Goal: Task Accomplishment & Management: Use online tool/utility

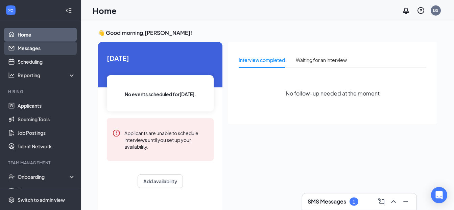
click at [33, 48] on link "Messages" at bounding box center [47, 48] width 58 height 14
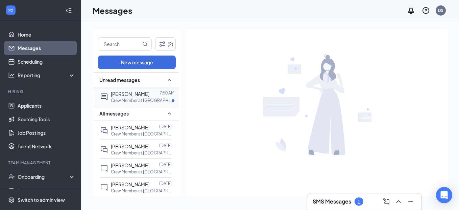
click at [113, 98] on p "Crew Member at [GEOGRAPHIC_DATA]" at bounding box center [141, 100] width 61 height 6
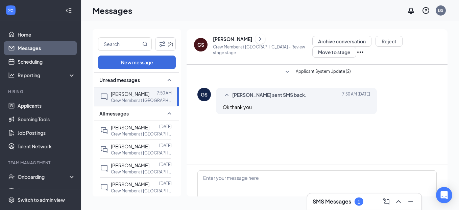
scroll to position [38, 0]
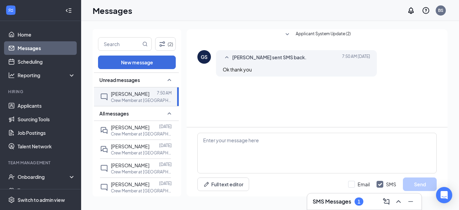
click at [227, 57] on icon "SmallChevronUp" at bounding box center [226, 57] width 3 height 2
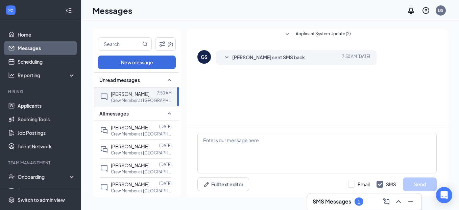
drag, startPoint x: 226, startPoint y: 56, endPoint x: 270, endPoint y: 56, distance: 44.0
click at [226, 56] on icon "SmallChevronDown" at bounding box center [227, 57] width 8 height 8
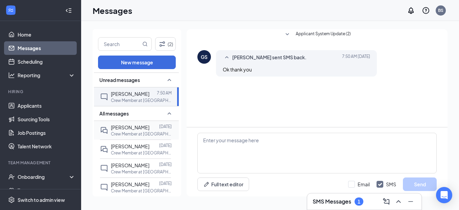
click at [131, 126] on span "[PERSON_NAME]" at bounding box center [130, 127] width 39 height 6
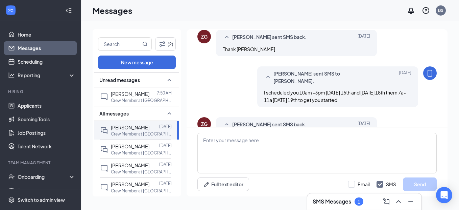
scroll to position [310, 0]
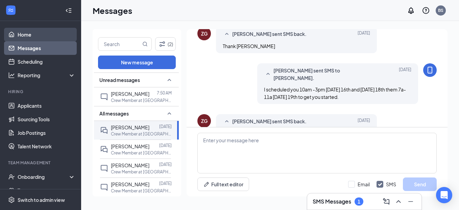
click at [25, 36] on link "Home" at bounding box center [47, 35] width 58 height 14
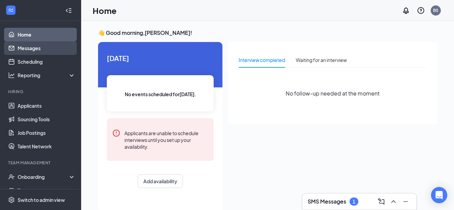
drag, startPoint x: 31, startPoint y: 48, endPoint x: 151, endPoint y: 38, distance: 120.2
click at [31, 48] on link "Messages" at bounding box center [47, 48] width 58 height 14
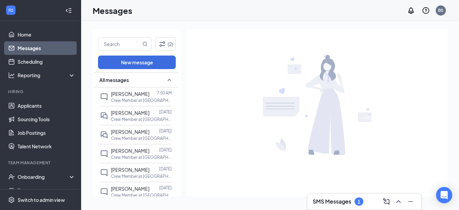
drag, startPoint x: 128, startPoint y: 94, endPoint x: 185, endPoint y: 88, distance: 58.1
click at [128, 94] on span "[PERSON_NAME]" at bounding box center [130, 94] width 39 height 6
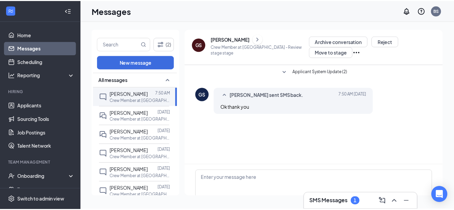
scroll to position [38, 0]
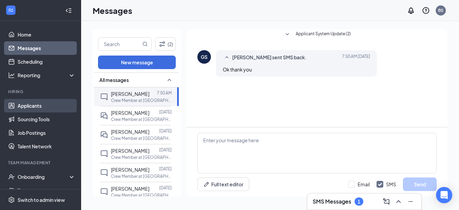
click at [35, 106] on link "Applicants" at bounding box center [47, 106] width 58 height 14
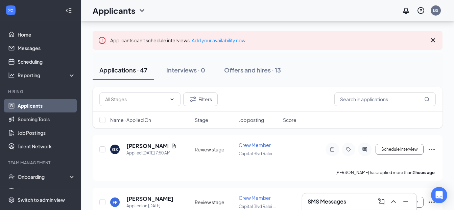
scroll to position [68, 0]
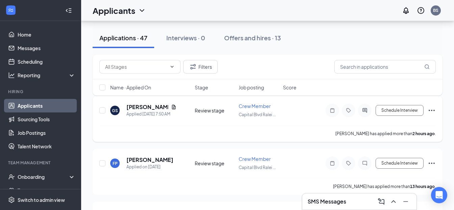
click at [431, 110] on icon "Ellipses" at bounding box center [432, 110] width 8 height 8
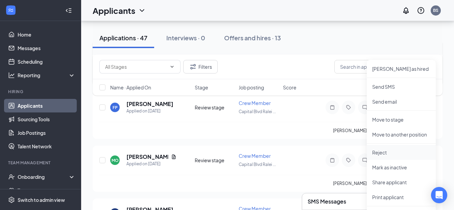
scroll to position [135, 0]
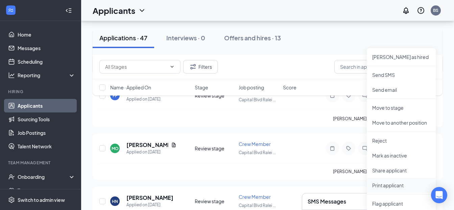
click at [388, 185] on p "Print applicant" at bounding box center [401, 185] width 58 height 7
